Goal: Obtain resource: Obtain resource

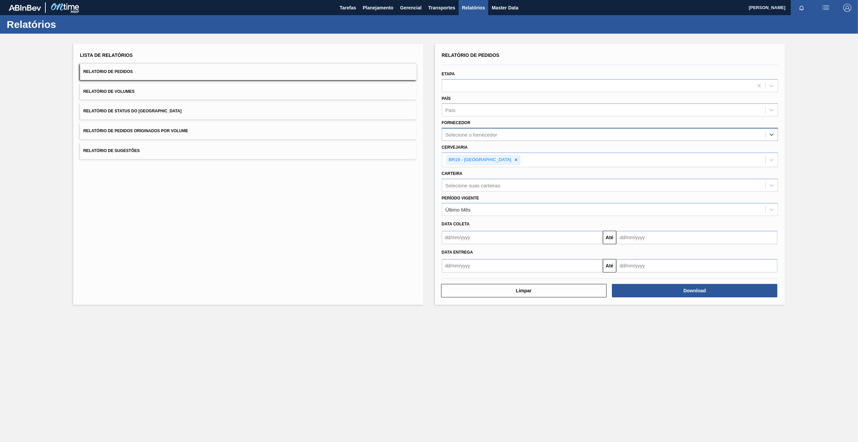
type input "289877"
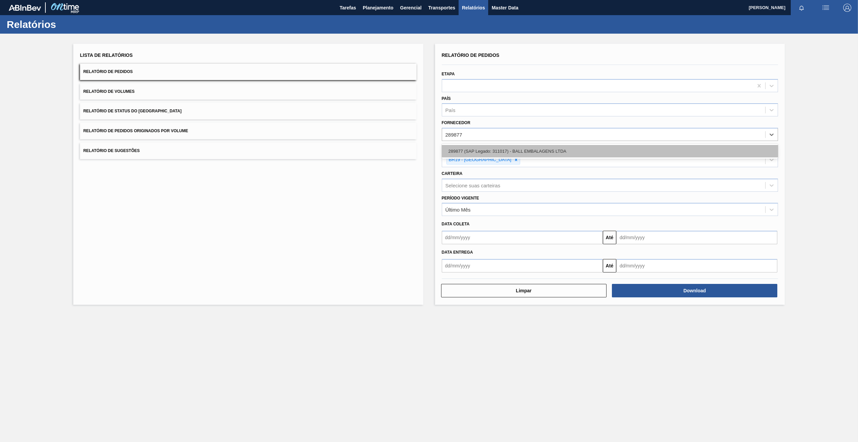
click at [491, 148] on div "289877 (SAP Legado: 311017) - BALL EMBALAGENS LTDA" at bounding box center [610, 151] width 337 height 12
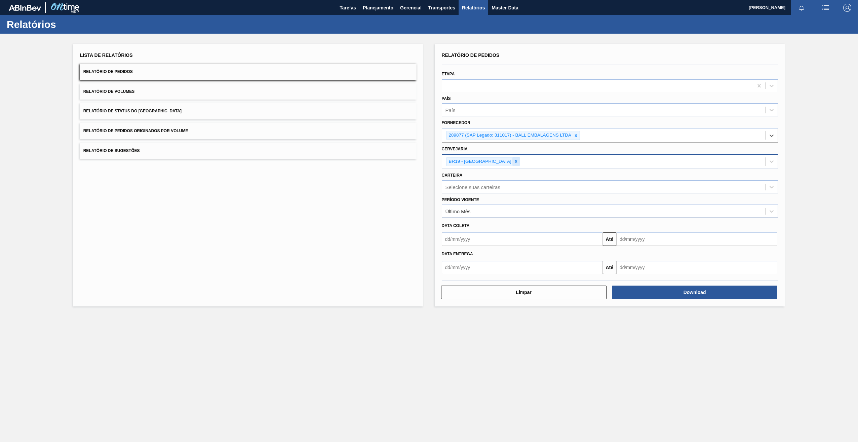
click at [514, 162] on icon at bounding box center [516, 161] width 5 height 5
click at [576, 136] on icon at bounding box center [576, 135] width 2 height 2
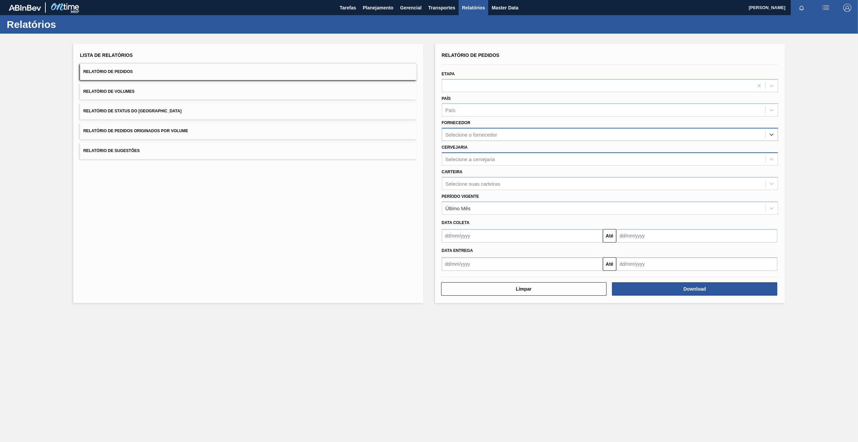
paste input "289877"
type input "289877"
click at [478, 150] on div "289877 (SAP Legado: 311017) - BALL EMBALAGENS LTDA" at bounding box center [610, 151] width 337 height 12
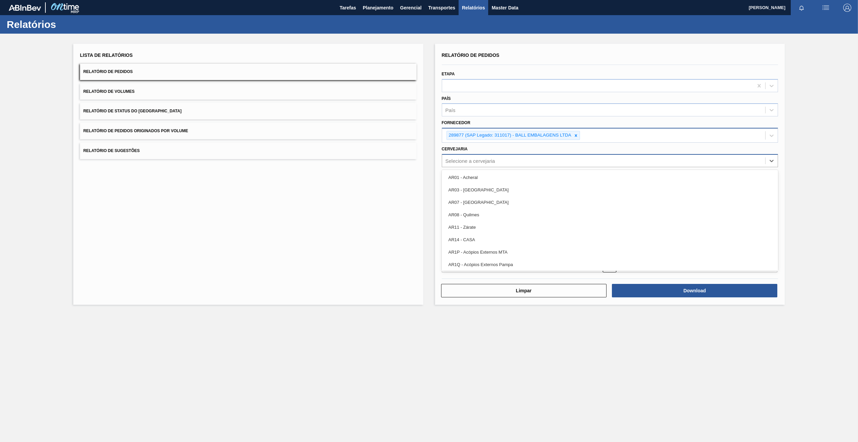
click at [471, 157] on div "Selecione a cervejaria" at bounding box center [603, 161] width 323 height 10
type input "13"
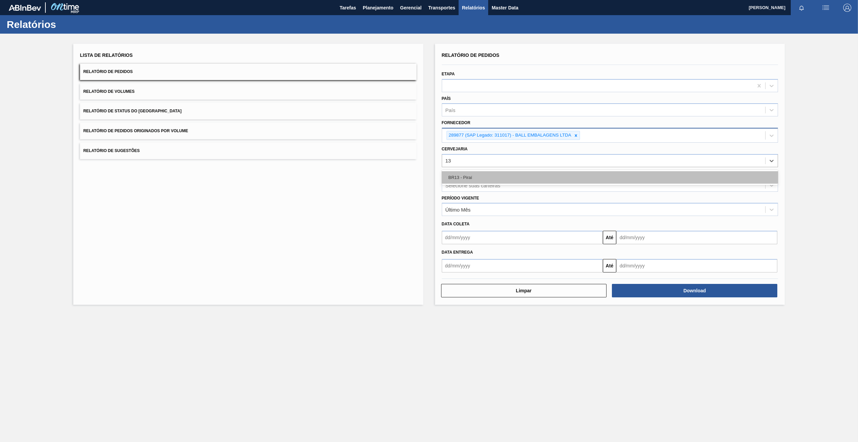
click at [457, 175] on div "BR13 - Piraí" at bounding box center [610, 177] width 337 height 12
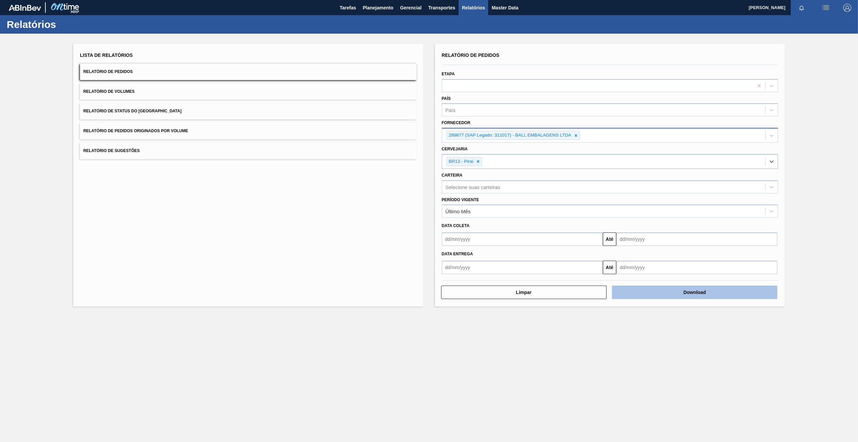
click at [692, 295] on button "Download" at bounding box center [694, 291] width 165 height 13
